Goal: Use online tool/utility: Utilize a website feature to perform a specific function

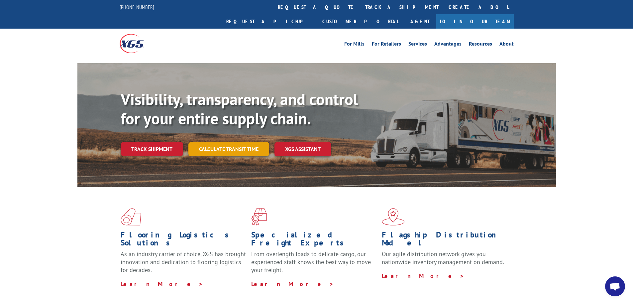
click at [230, 142] on link "Calculate transit time" at bounding box center [228, 149] width 81 height 14
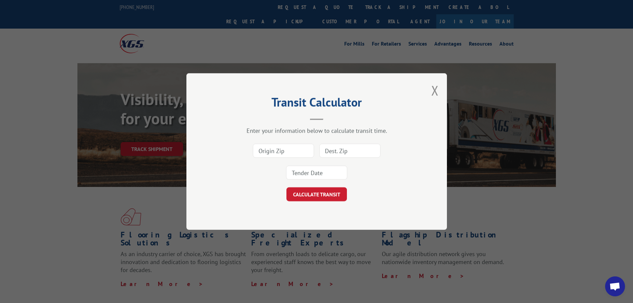
click at [290, 152] on input at bounding box center [283, 151] width 61 height 14
type input "30701"
type input "01532"
click at [328, 173] on input at bounding box center [316, 172] width 61 height 14
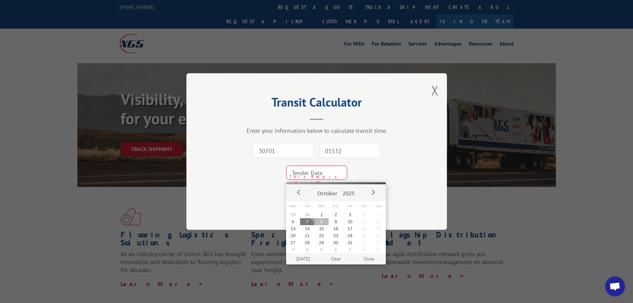
click at [324, 223] on button "8" at bounding box center [321, 221] width 14 height 7
type input "[DATE]"
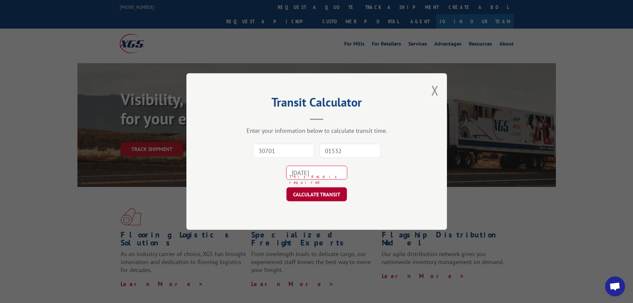
click at [320, 195] on button "CALCULATE TRANSIT" at bounding box center [316, 194] width 60 height 14
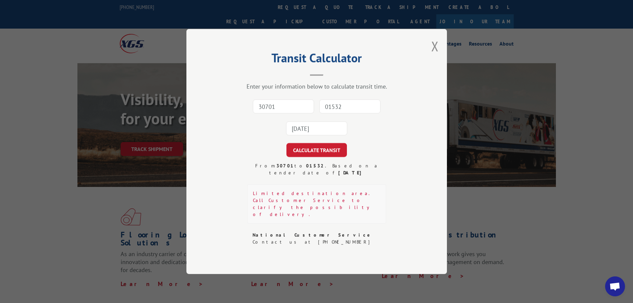
click at [437, 55] on button "Close modal" at bounding box center [434, 46] width 7 height 18
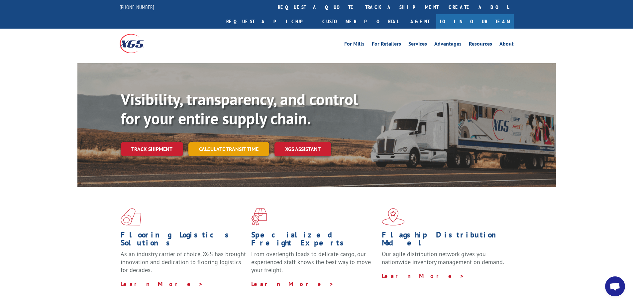
click at [229, 142] on link "Calculate transit time" at bounding box center [228, 149] width 81 height 14
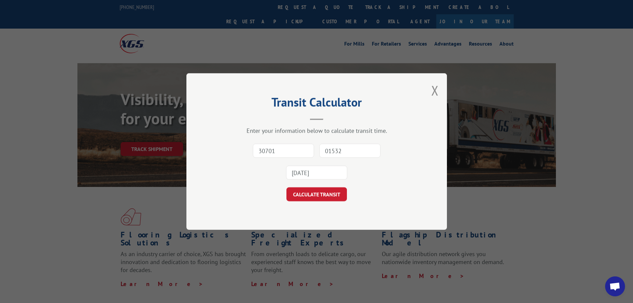
click at [274, 154] on input "30701" at bounding box center [283, 151] width 61 height 14
type input "30701"
click at [338, 152] on input "01532" at bounding box center [349, 151] width 61 height 14
type input "10532"
click at [322, 174] on input "[DATE]" at bounding box center [316, 172] width 61 height 14
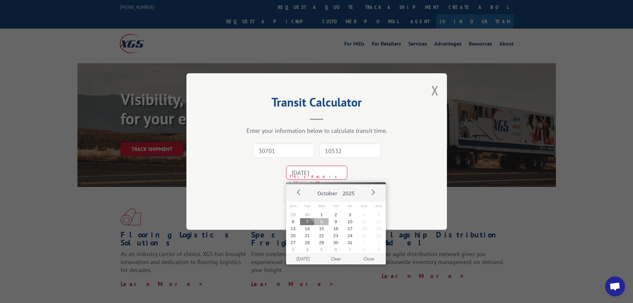
drag, startPoint x: 319, startPoint y: 222, endPoint x: 323, endPoint y: 215, distance: 8.0
click at [320, 222] on button "8" at bounding box center [321, 221] width 14 height 7
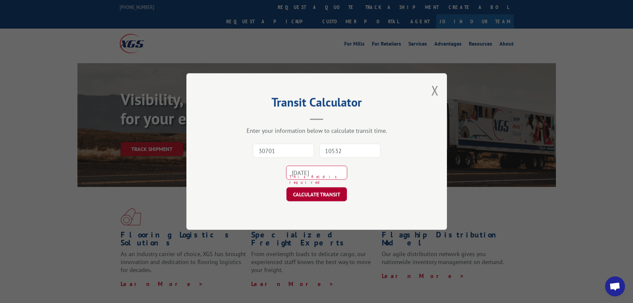
click at [317, 197] on button "CALCULATE TRANSIT" at bounding box center [316, 194] width 60 height 14
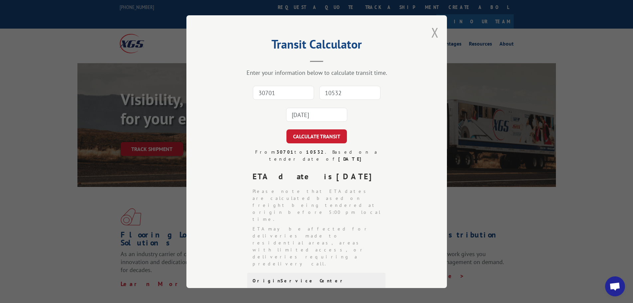
click at [432, 32] on button "Close modal" at bounding box center [434, 33] width 7 height 18
